Goal: Navigation & Orientation: Find specific page/section

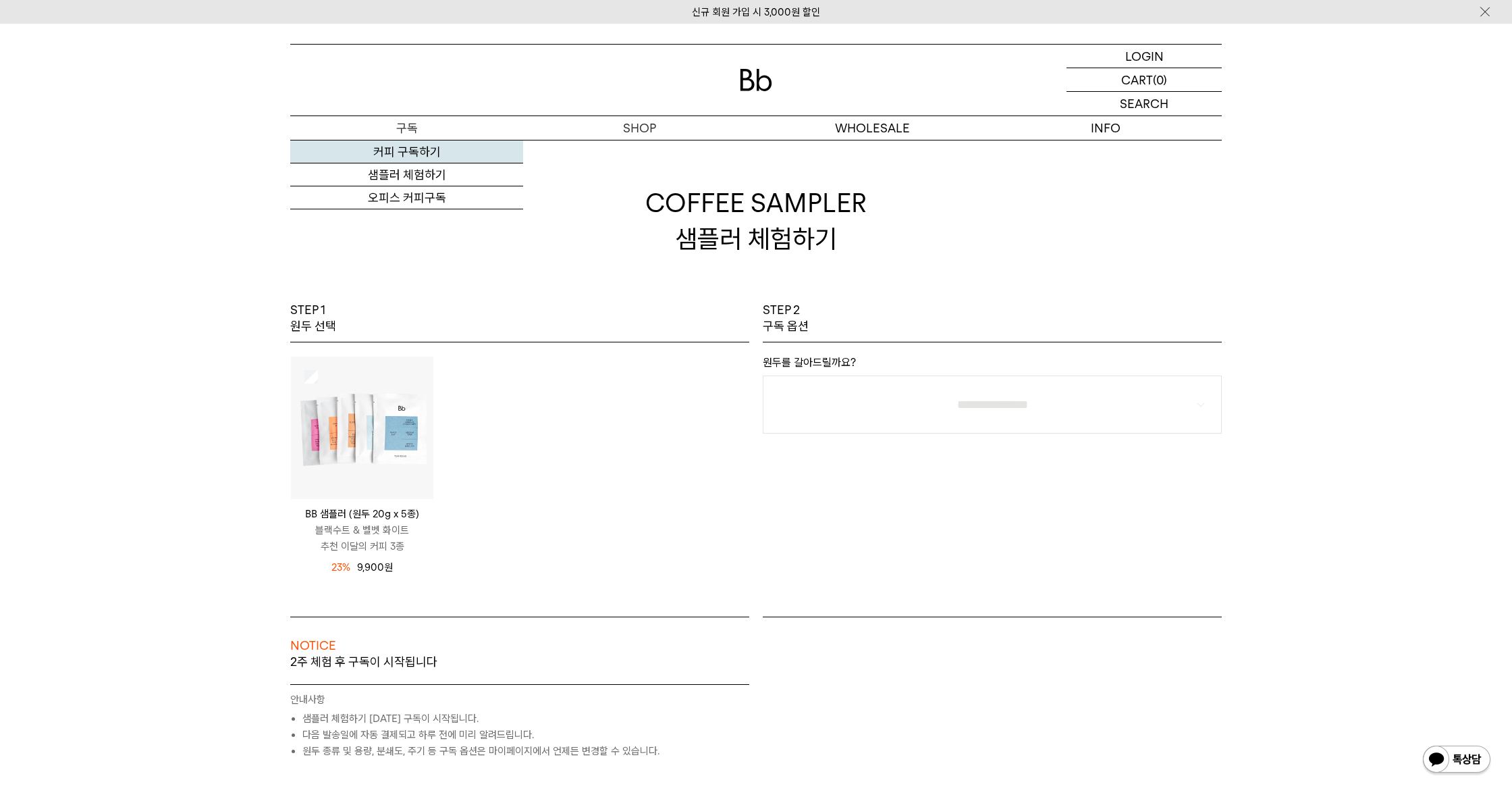
click at [433, 152] on body "신규 회원 가입 시 3,000원 할인 LOGIN 로그인 LOGIN 로그인 CART 장바구니 (0) SEARCH 검색 검색폼 ** 추천상품" at bounding box center [756, 587] width 1512 height 1128
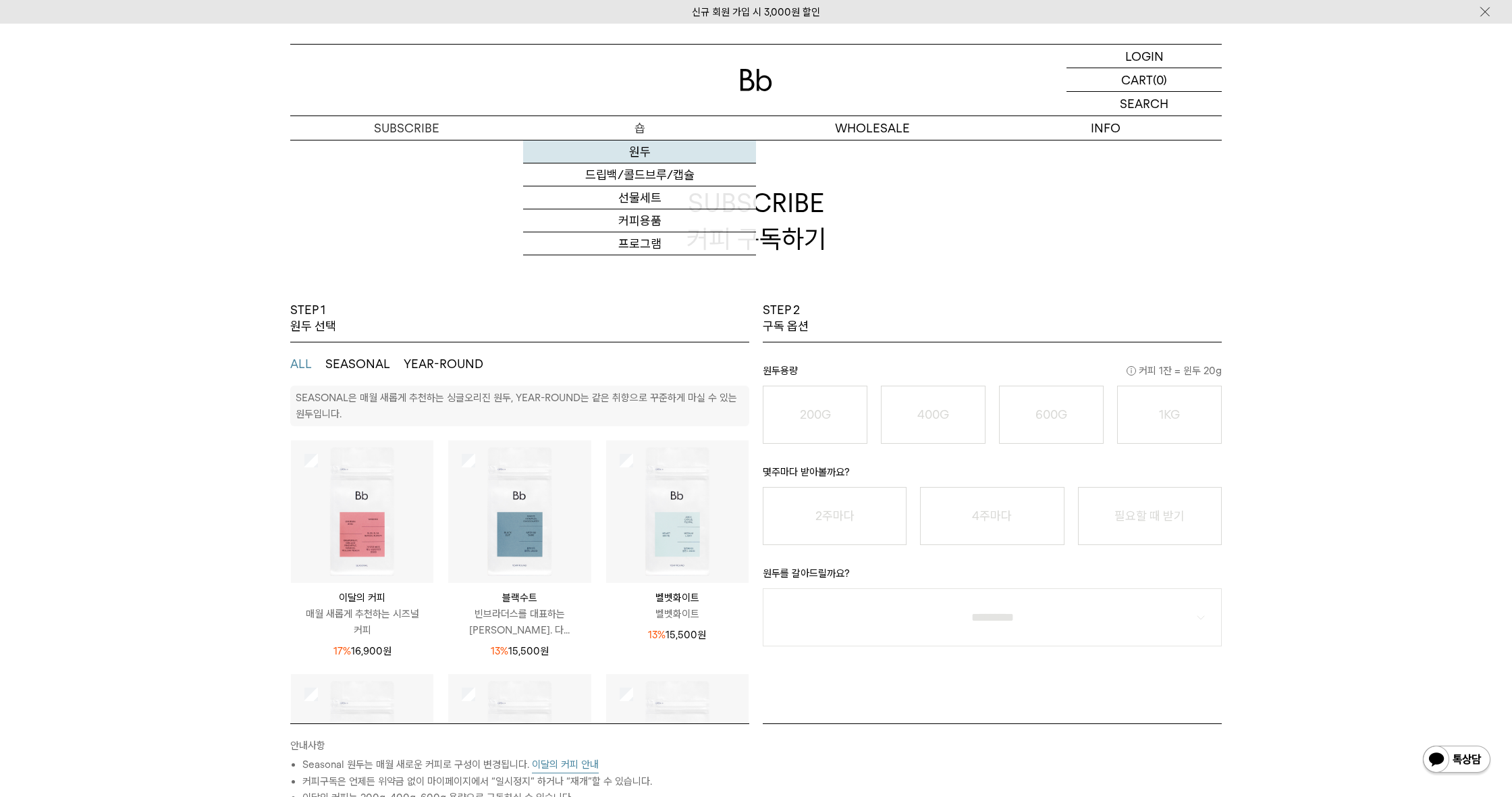
click at [645, 154] on link "원두" at bounding box center [640, 152] width 233 height 23
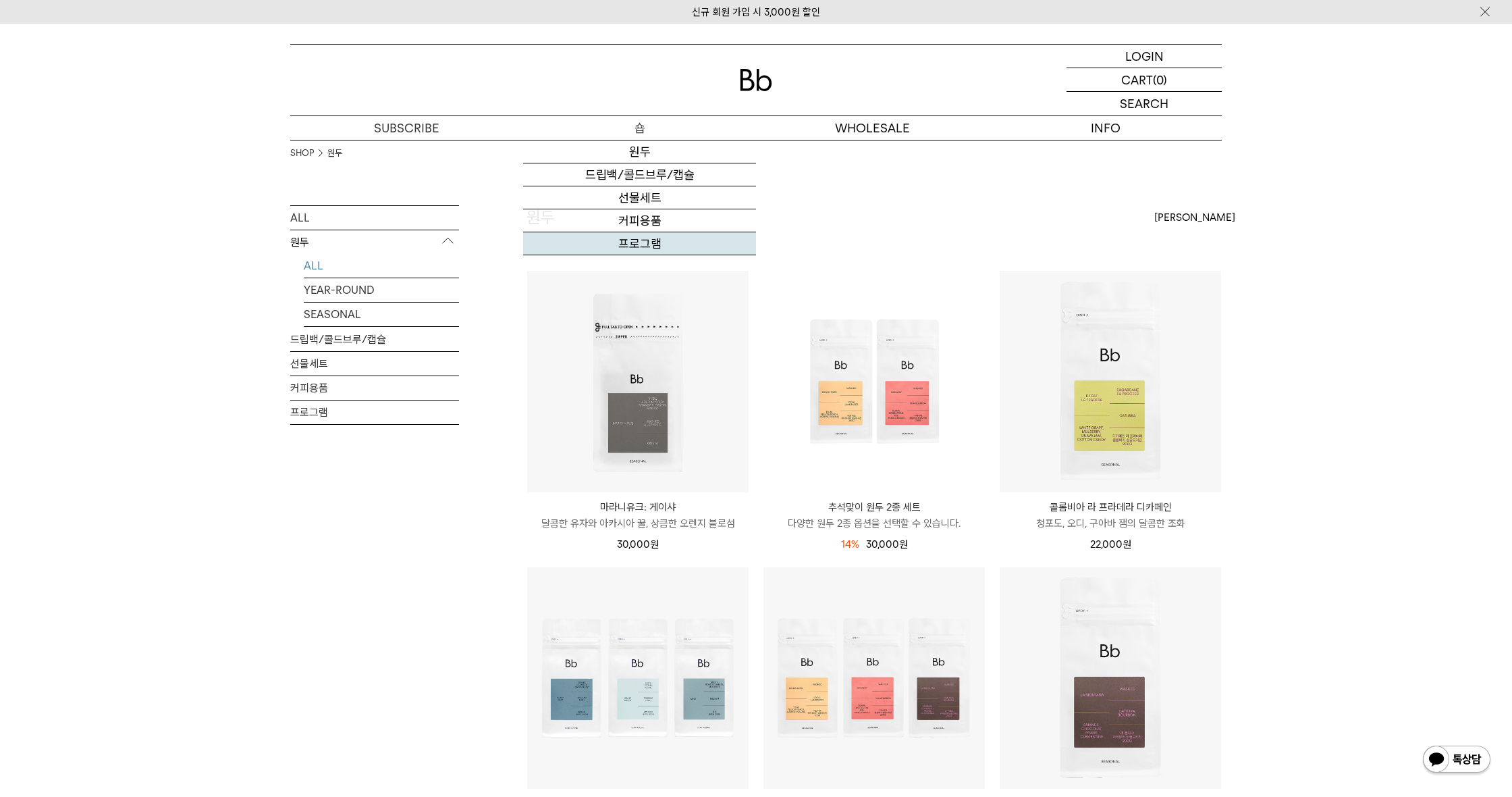
click at [642, 238] on link "프로그램" at bounding box center [640, 244] width 233 height 23
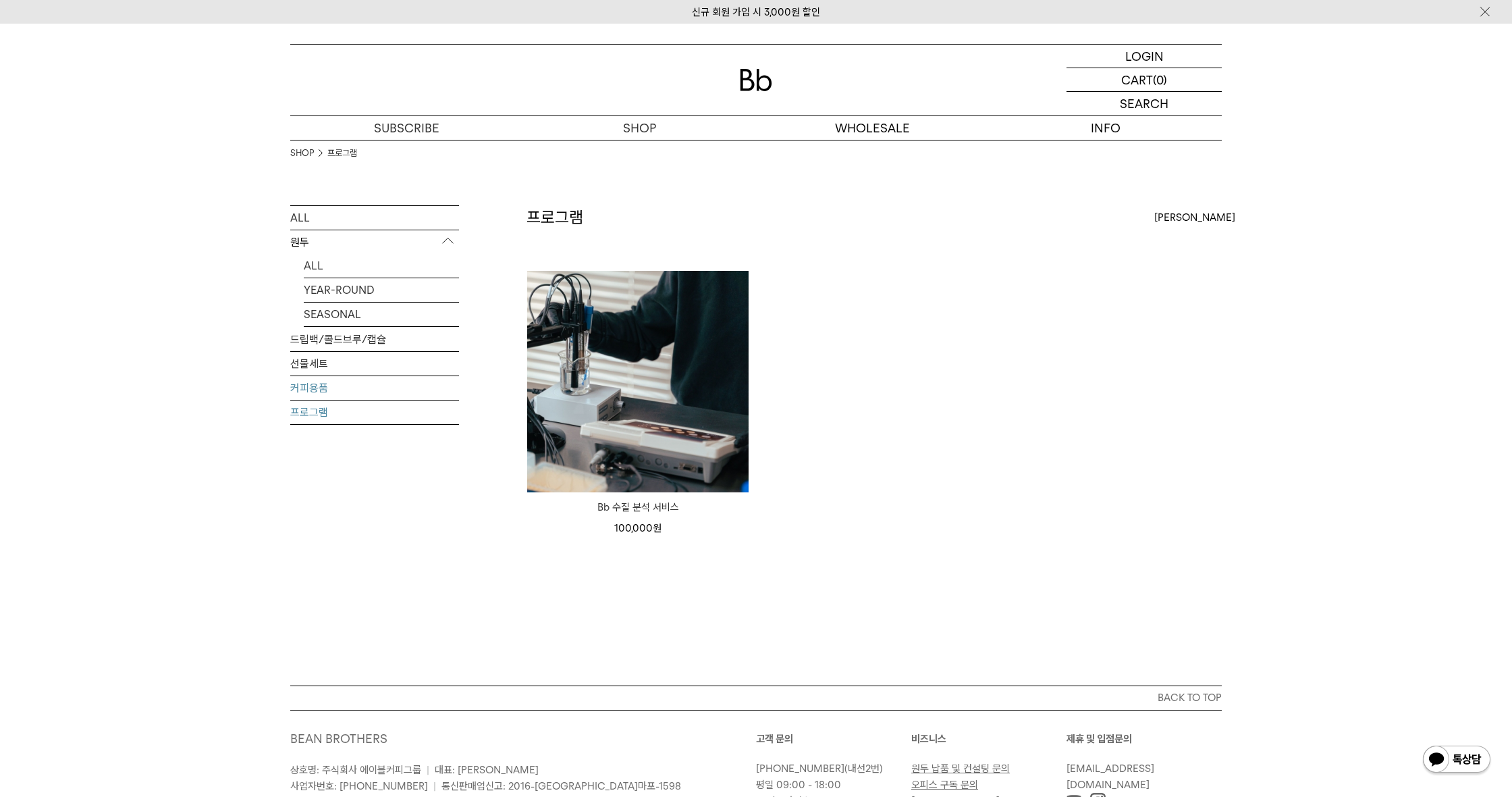
click at [303, 384] on link "커피용품" at bounding box center [374, 388] width 169 height 24
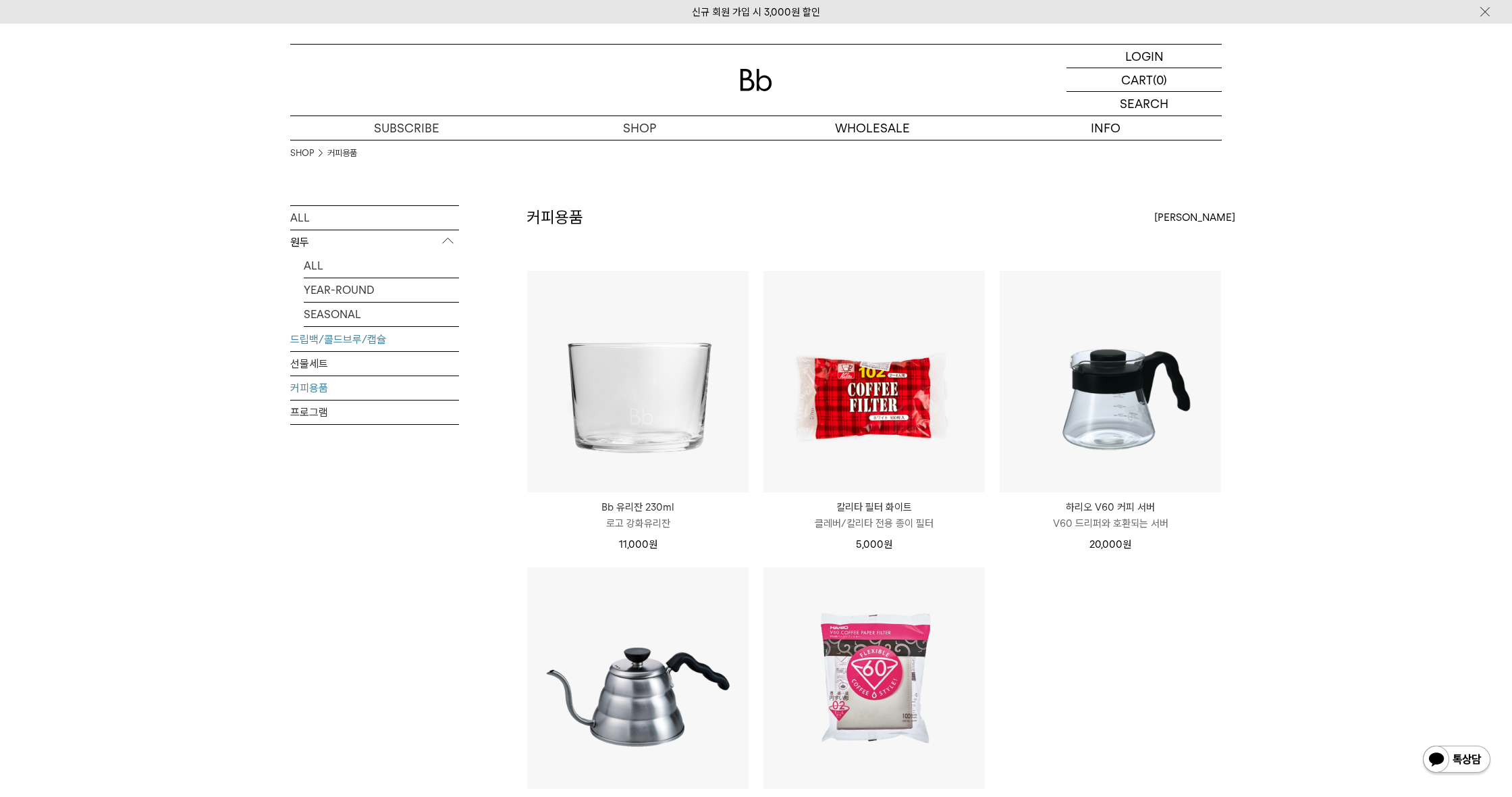
click at [327, 335] on link "드립백/콜드브루/캡슐" at bounding box center [374, 339] width 169 height 24
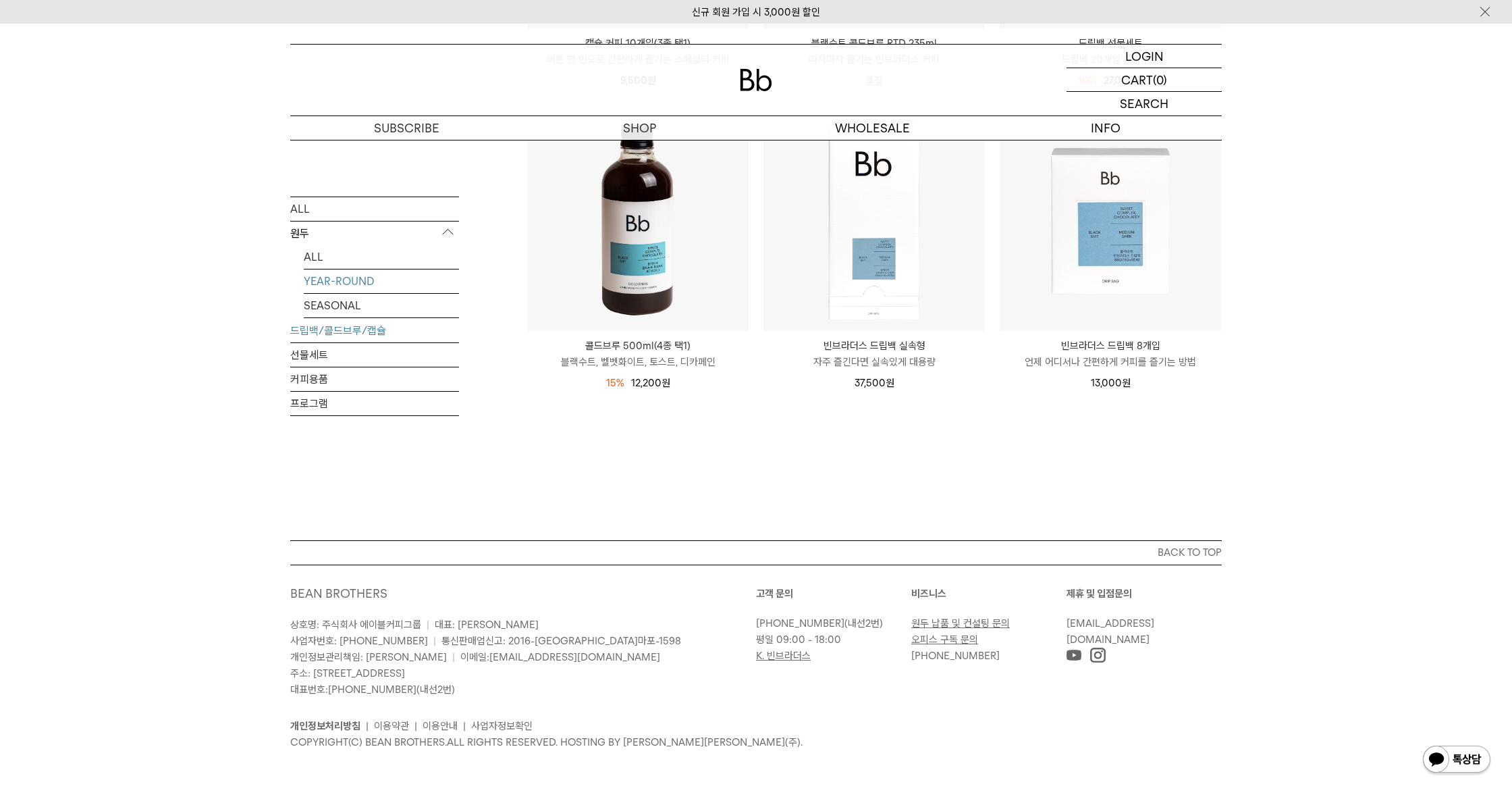
scroll to position [761, 0]
click at [329, 276] on link "YEAR-ROUND" at bounding box center [381, 281] width 155 height 24
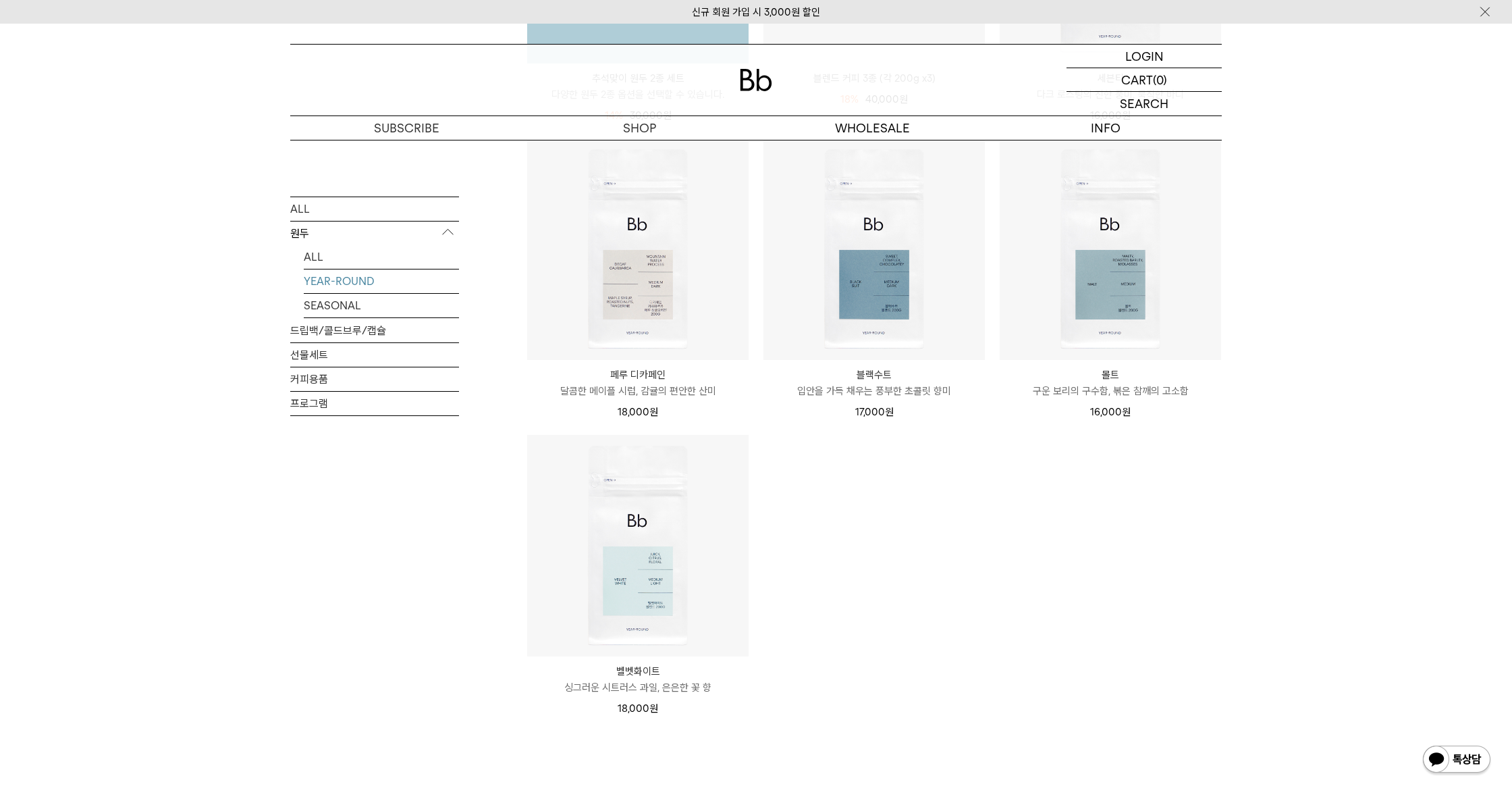
scroll to position [457, 0]
